Goal: Task Accomplishment & Management: Use online tool/utility

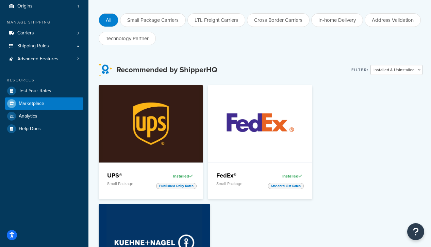
scroll to position [68, 0]
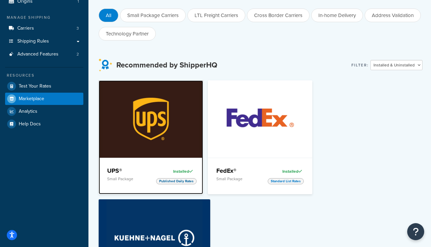
click at [148, 130] on img at bounding box center [151, 118] width 96 height 77
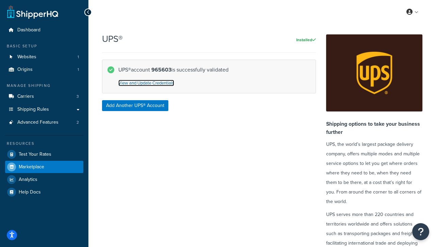
click at [161, 82] on link "View and Update Credentials" at bounding box center [146, 83] width 56 height 6
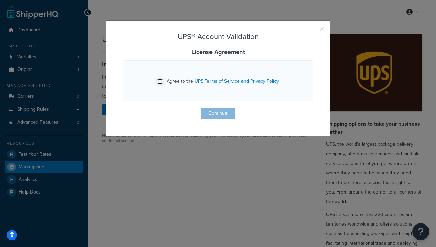
click at [160, 83] on input "I Agree to the UPS Terms of Service and Privacy Policy" at bounding box center [160, 81] width 5 height 5
checkbox input "true"
click at [211, 114] on button "Continue" at bounding box center [218, 113] width 34 height 11
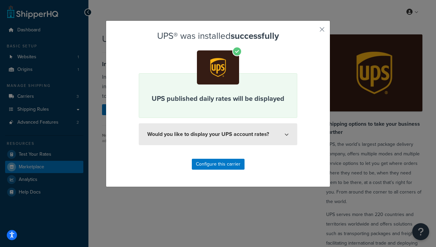
click at [208, 133] on button "Would you like to display your UPS account rates?" at bounding box center [218, 134] width 159 height 22
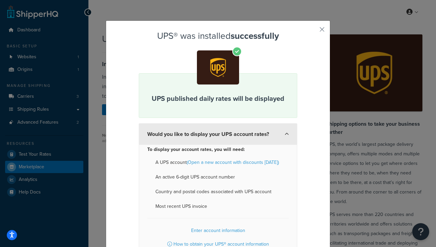
click at [208, 133] on button "Would you like to display your UPS account rates?" at bounding box center [218, 133] width 159 height 21
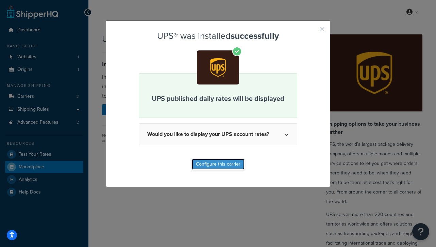
click at [211, 165] on button "Configure this carrier" at bounding box center [218, 164] width 53 height 11
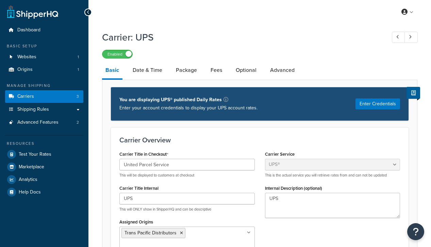
select select "ups"
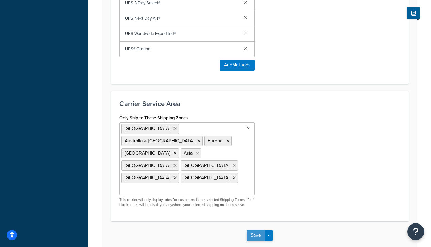
scroll to position [485, 0]
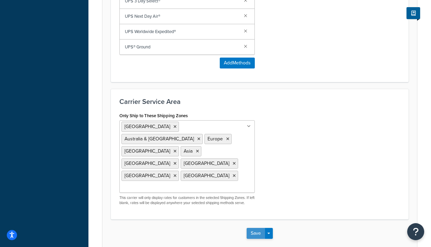
click at [258, 228] on button "Save" at bounding box center [256, 233] width 18 height 11
